Goal: Information Seeking & Learning: Learn about a topic

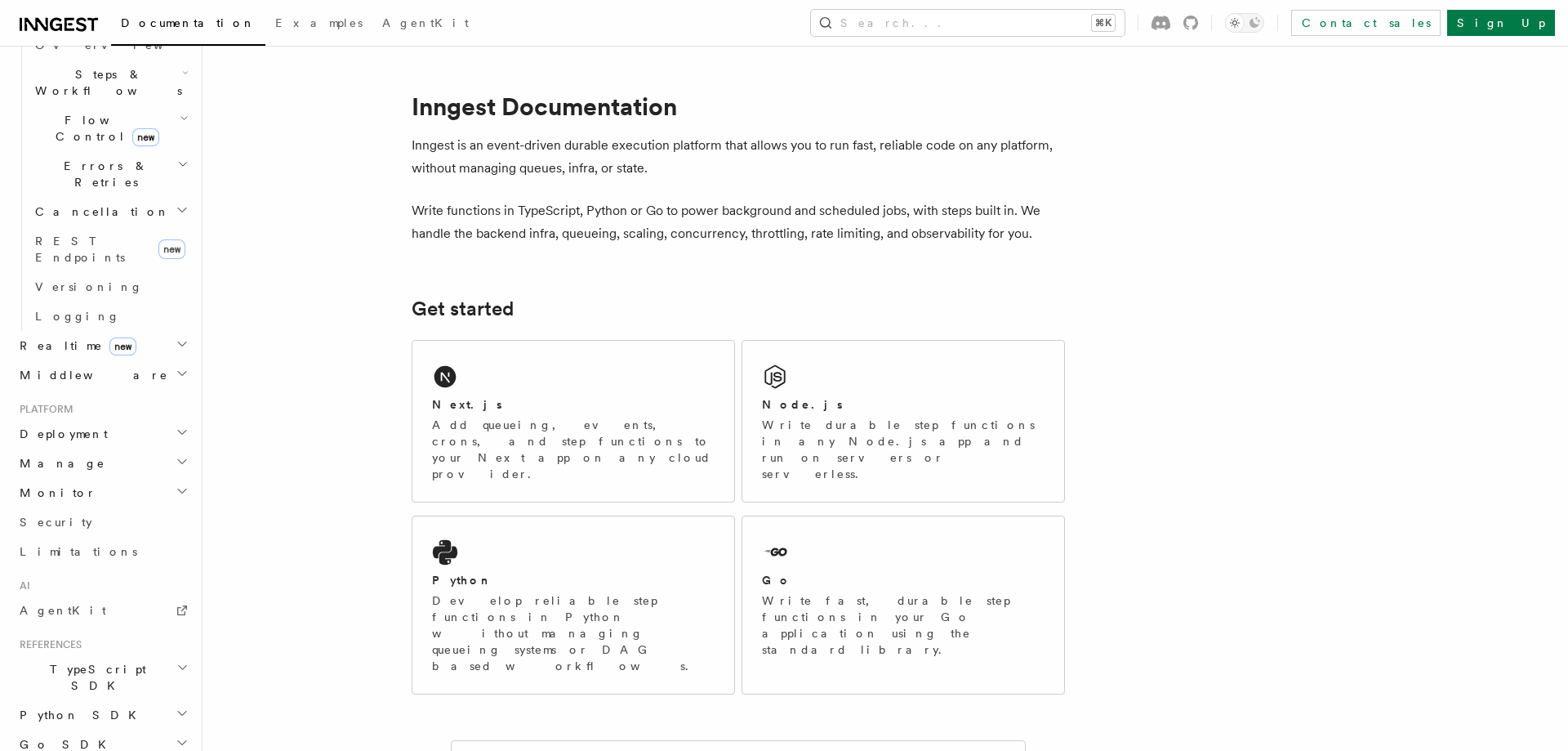
scroll to position [589, 0]
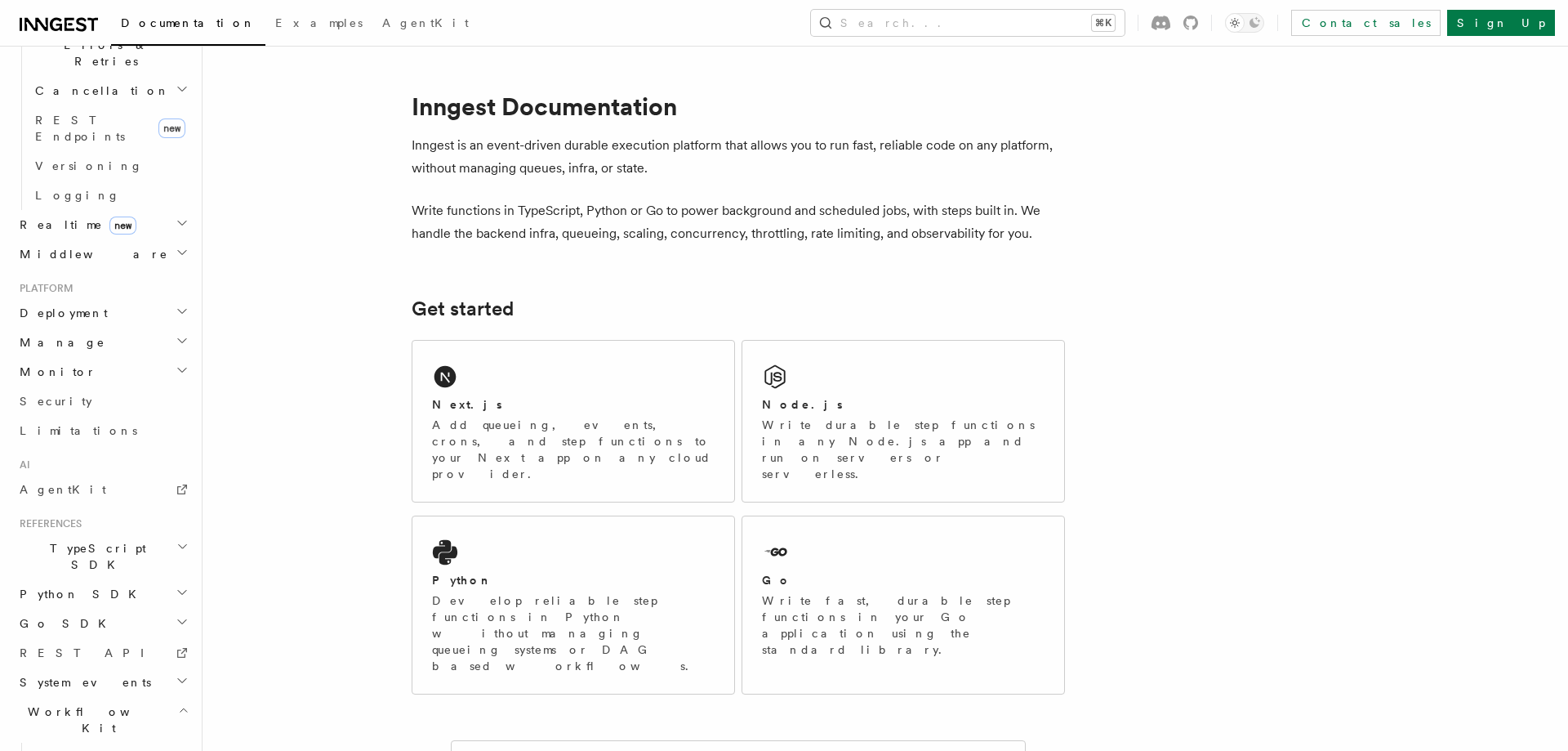
scroll to position [736, 0]
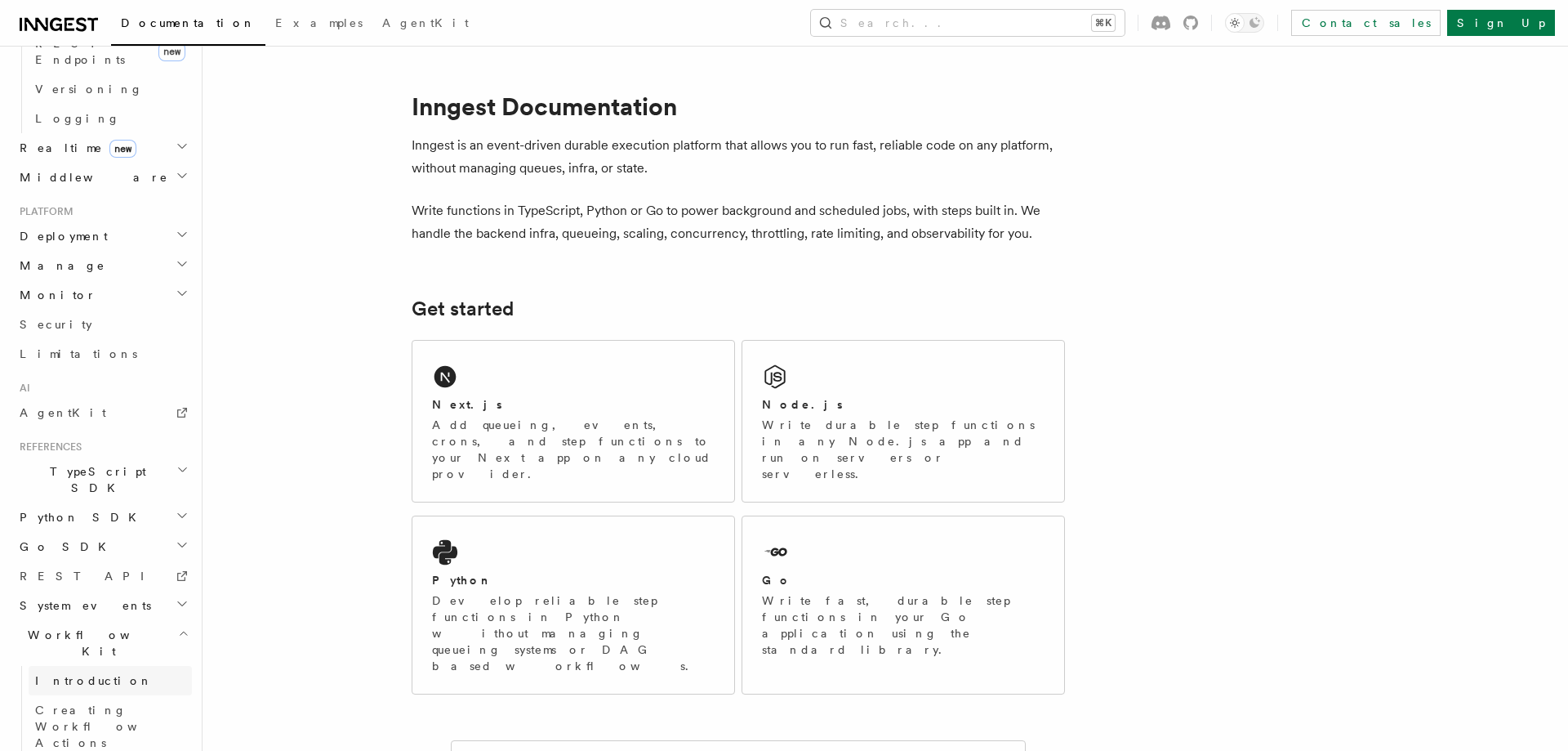
click at [76, 666] on link "Introduction" at bounding box center [110, 680] width 163 height 29
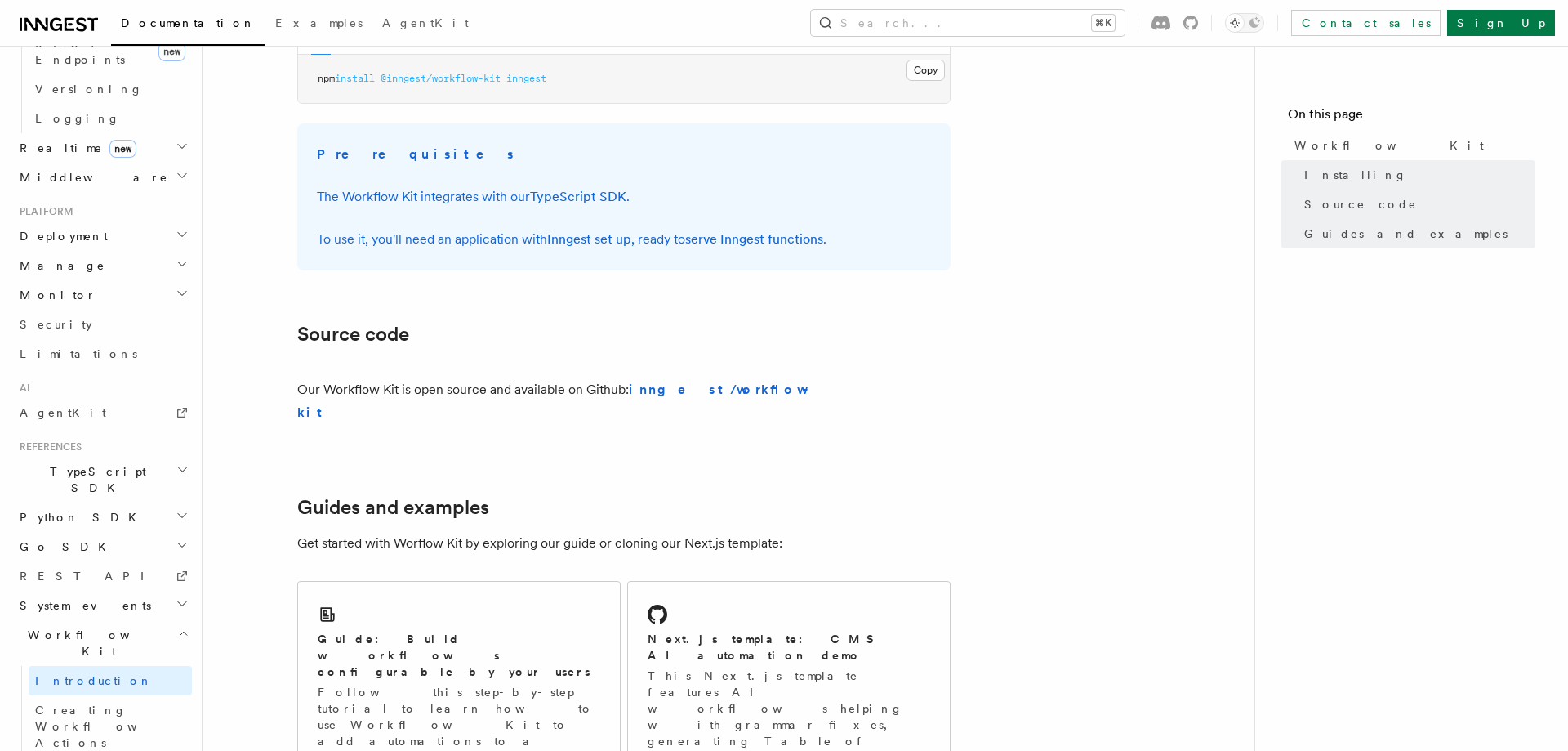
scroll to position [728, 0]
click at [701, 385] on strong "inngest/workflow-kit" at bounding box center [556, 400] width 520 height 38
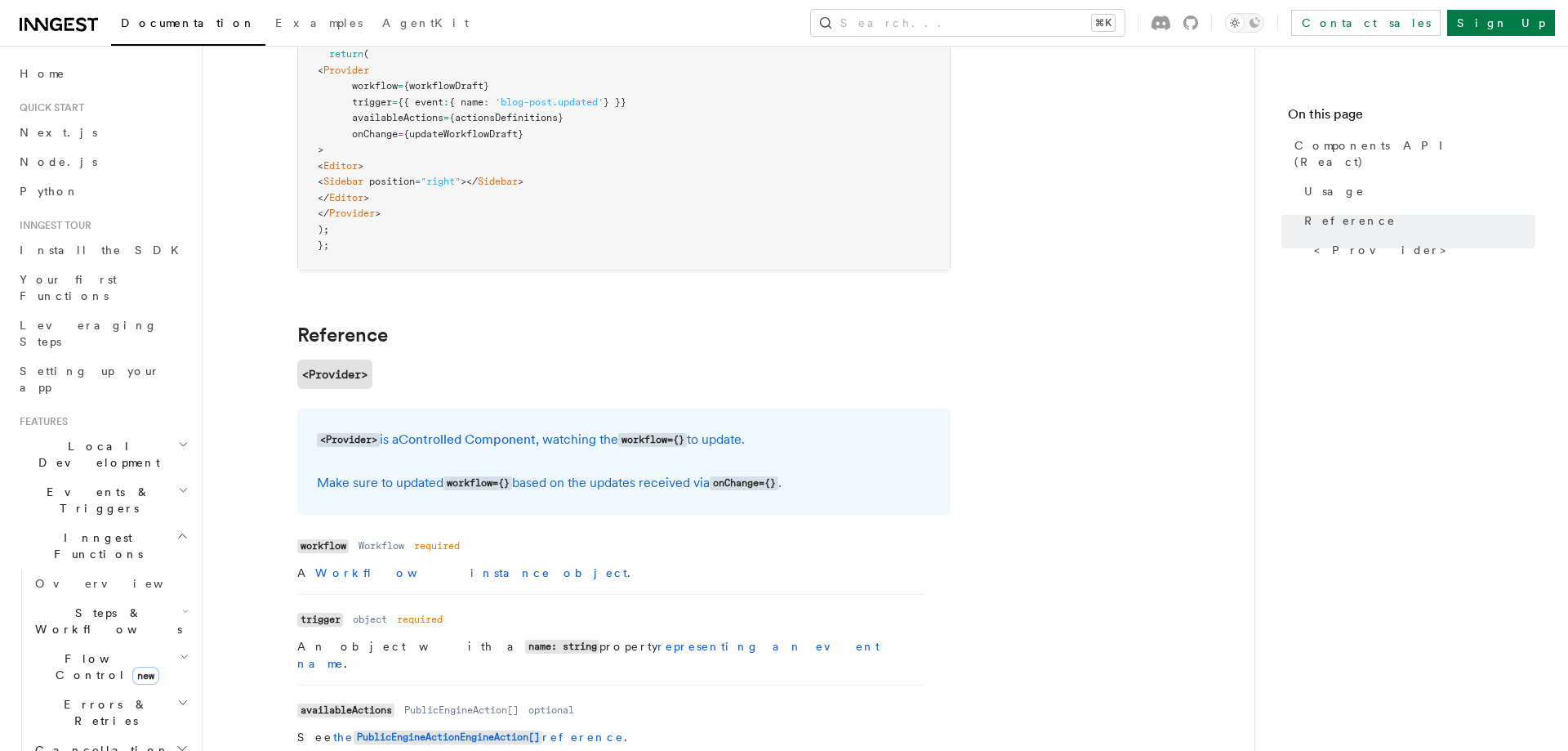
scroll to position [592, 0]
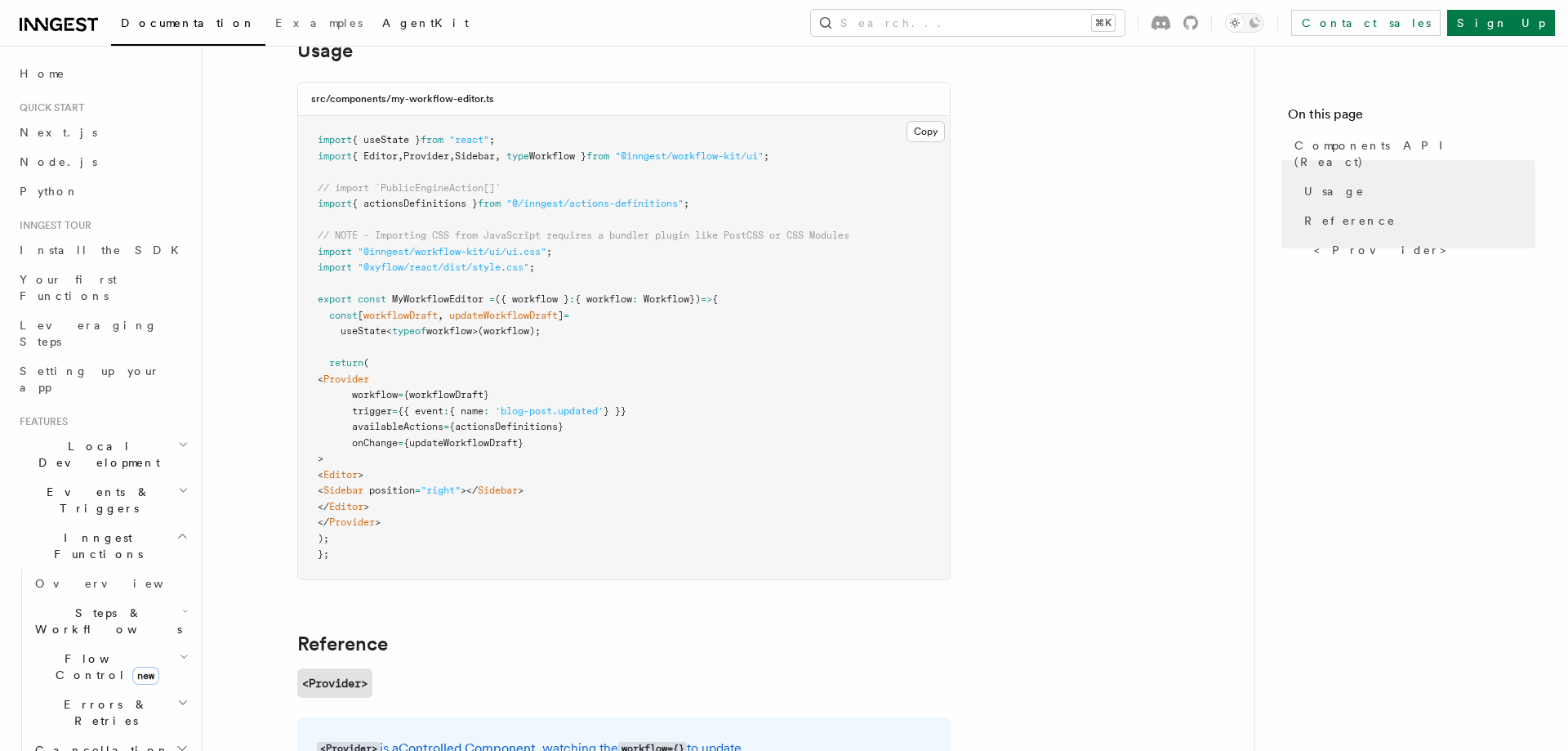
click at [382, 23] on span "AgentKit" at bounding box center [425, 23] width 87 height 13
click at [275, 27] on span "Examples" at bounding box center [319, 23] width 88 height 13
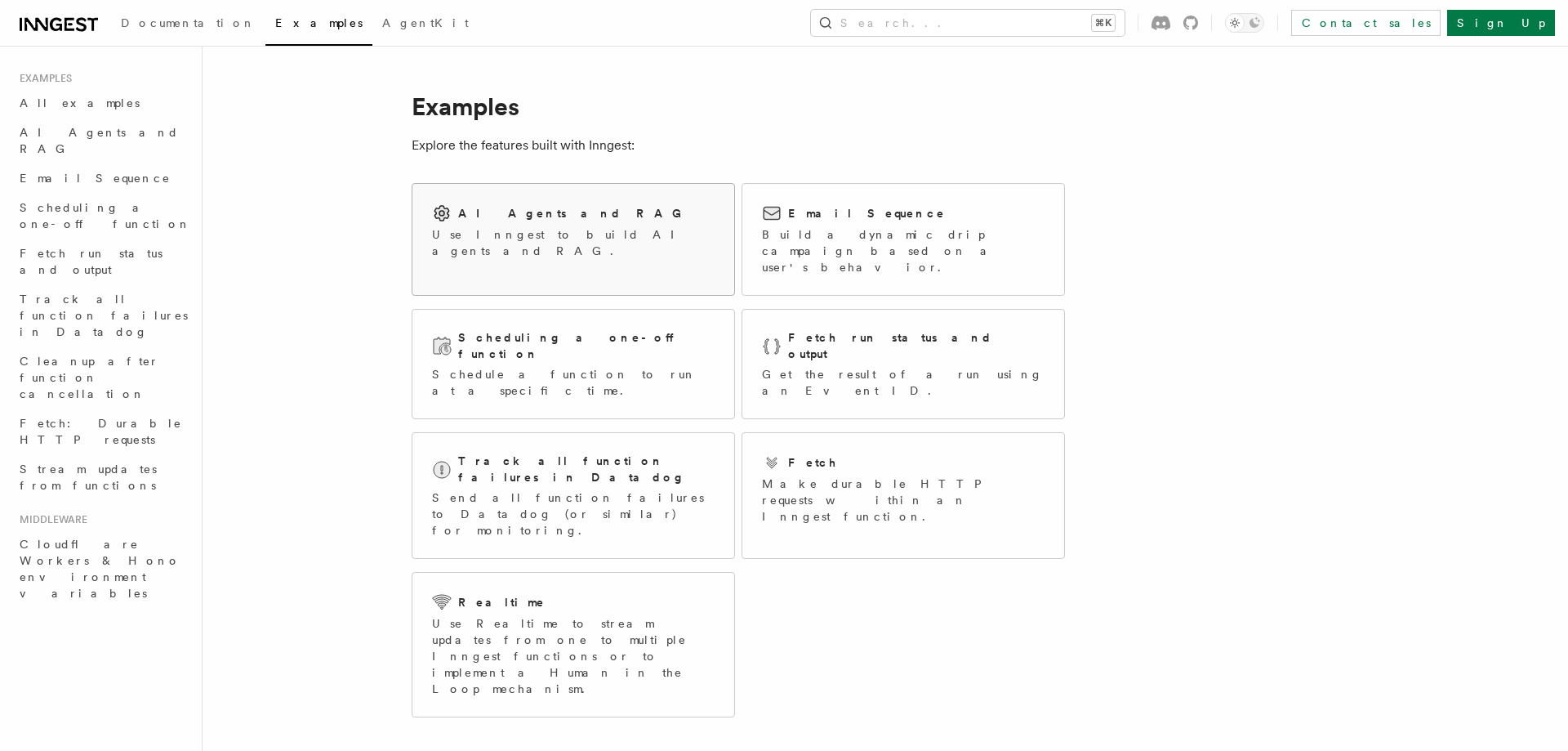
click at [478, 235] on p "Use Inngest to build AI agents and RAG." at bounding box center [573, 242] width 283 height 33
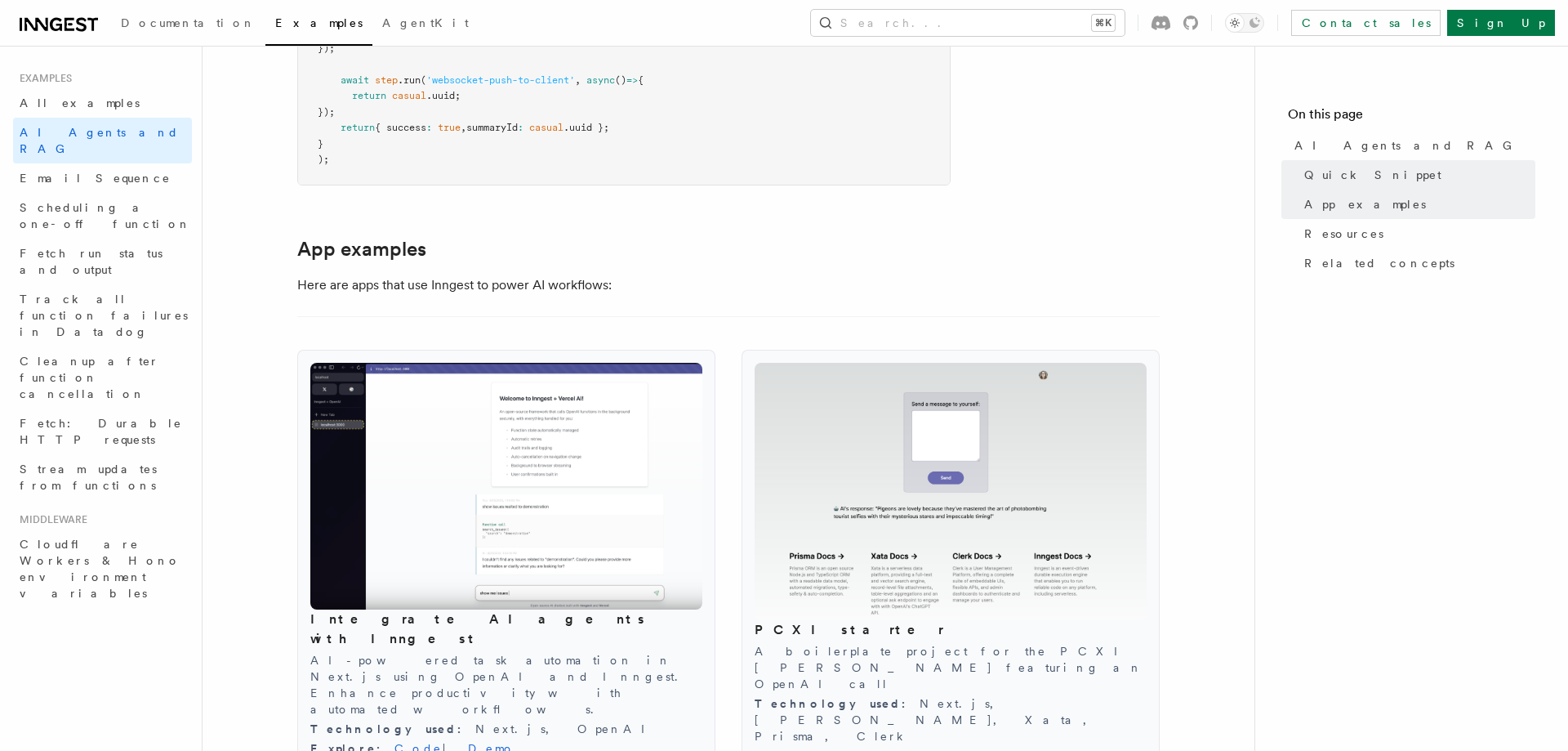
scroll to position [1645, 0]
